Goal: Understand process/instructions: Learn how to perform a task or action

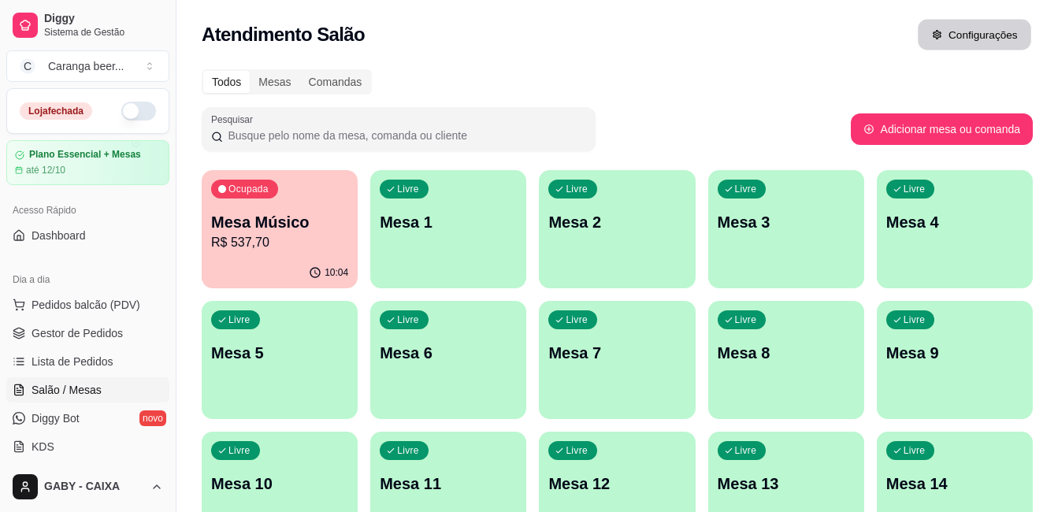
click at [970, 39] on button "Configurações" at bounding box center [974, 35] width 113 height 31
click at [93, 23] on span "Diggy" at bounding box center [103, 19] width 119 height 14
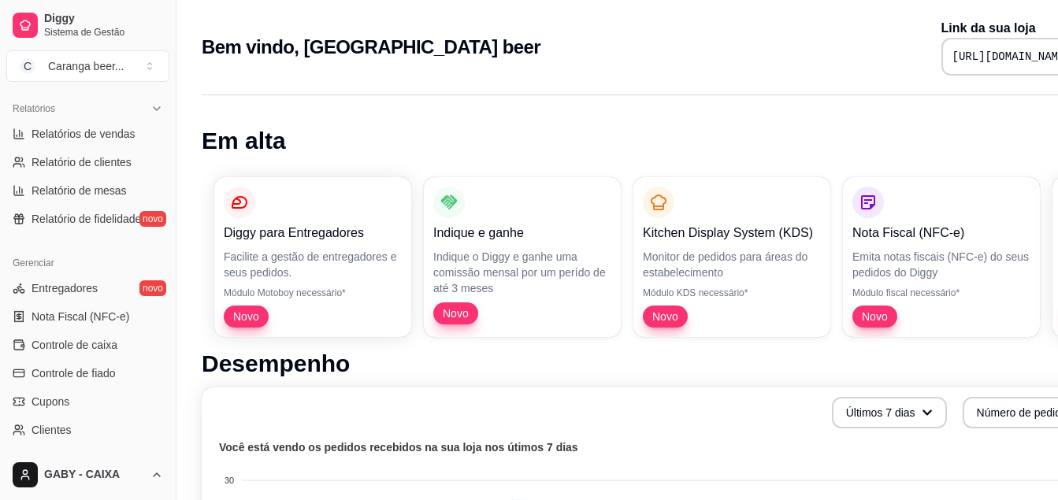
scroll to position [489, 0]
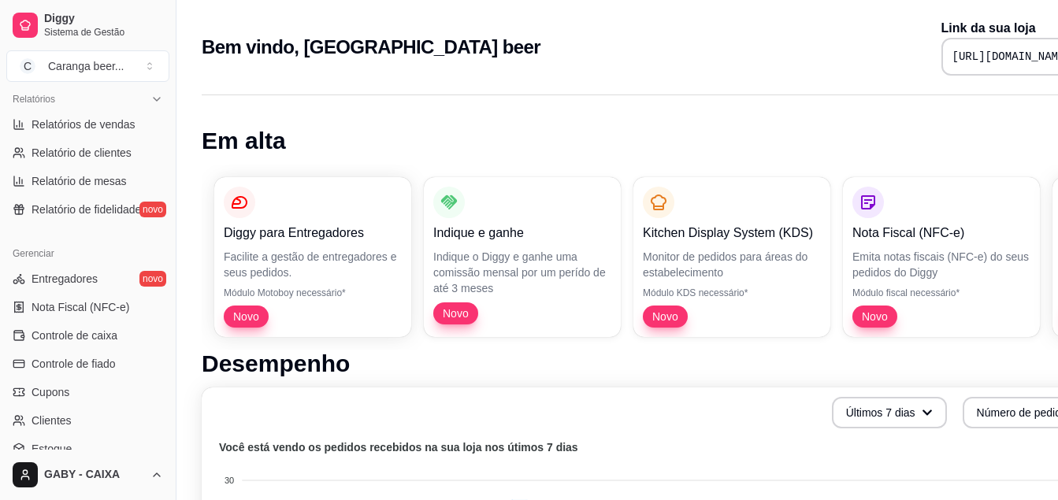
drag, startPoint x: 170, startPoint y: 354, endPoint x: 168, endPoint y: 378, distance: 23.7
click at [168, 378] on div "Diggy Sistema de Gestão C Caranga beer ... Loja fechada Plano Essencial + Mesas…" at bounding box center [88, 250] width 176 height 500
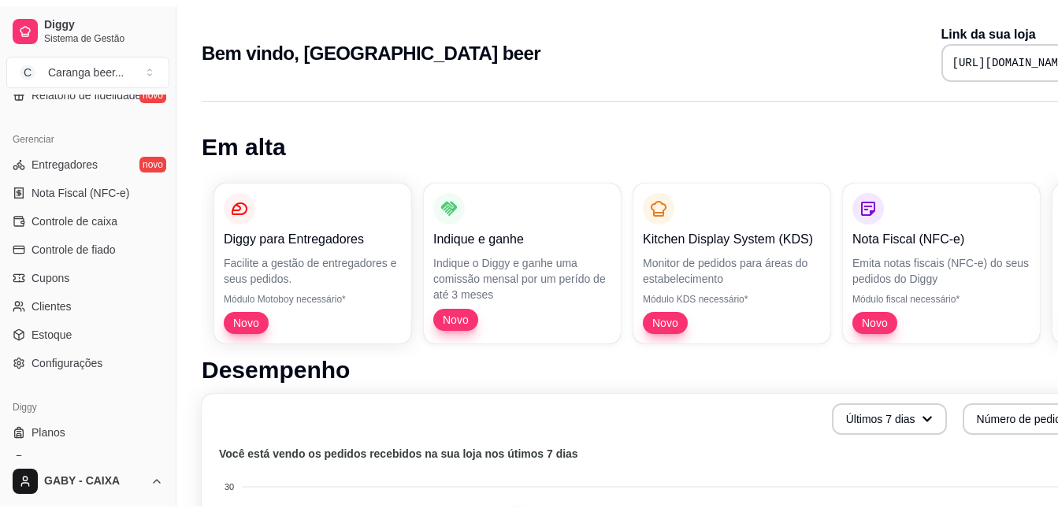
scroll to position [621, 0]
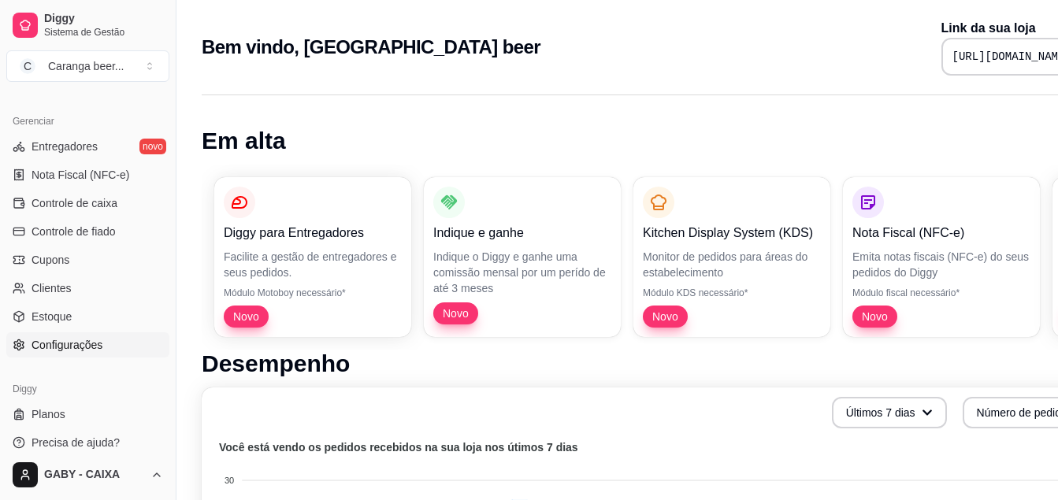
click at [83, 348] on span "Configurações" at bounding box center [67, 345] width 71 height 16
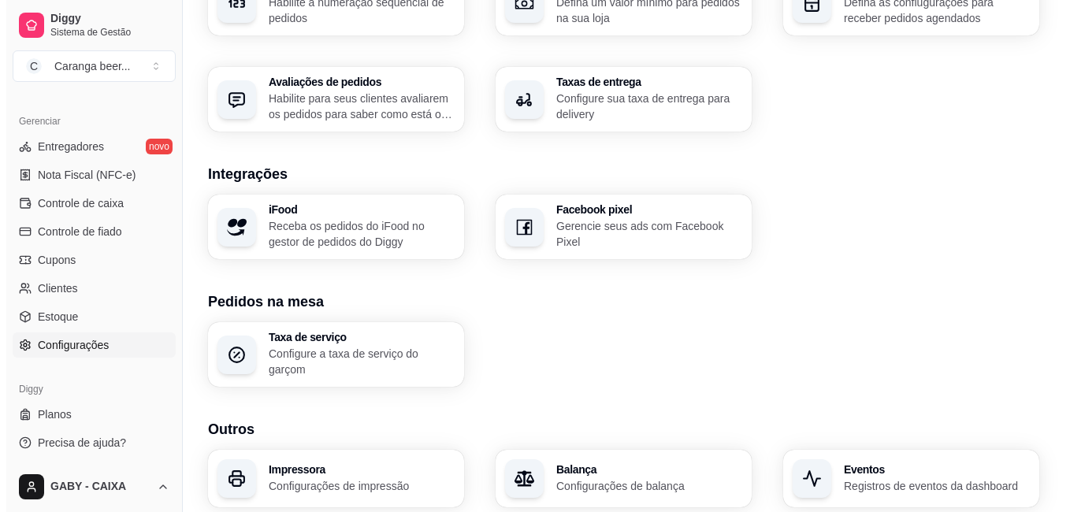
scroll to position [545, 0]
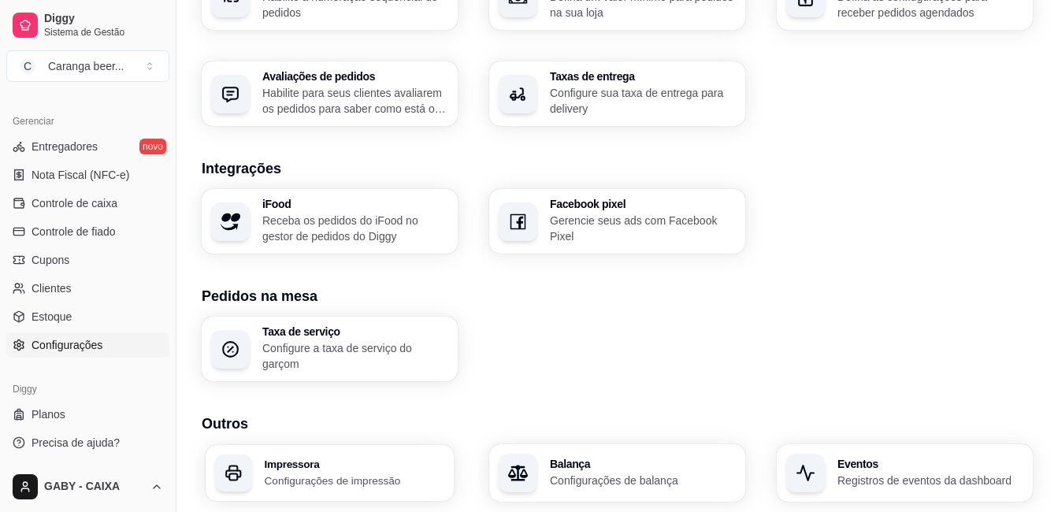
click at [388, 488] on p "Configurações de impressão" at bounding box center [355, 480] width 180 height 15
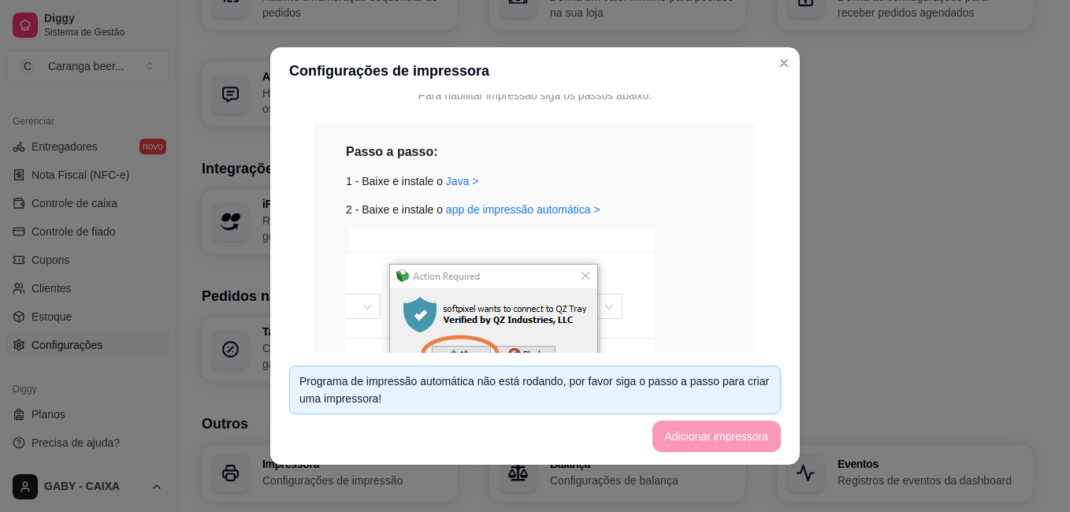
scroll to position [373, 0]
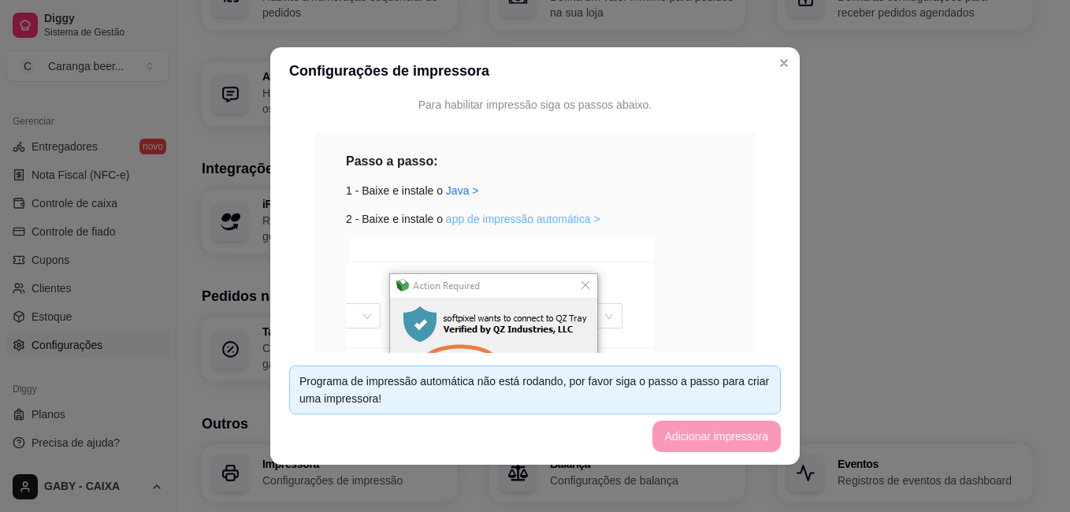
click at [456, 221] on link "app de impressão automática >" at bounding box center [523, 219] width 154 height 13
click at [452, 190] on link "Java >" at bounding box center [462, 190] width 33 height 13
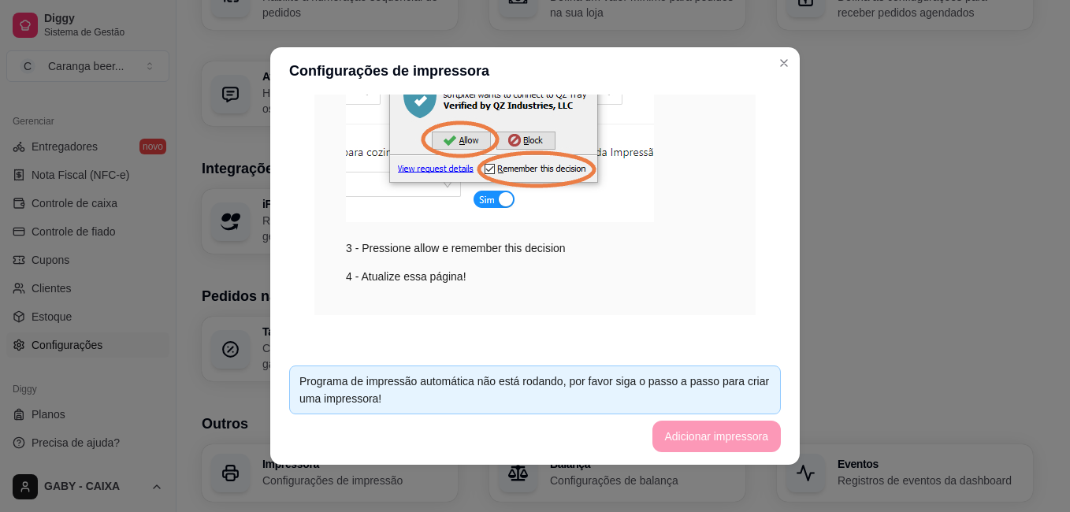
scroll to position [603, 0]
